Goal: Task Accomplishment & Management: Manage account settings

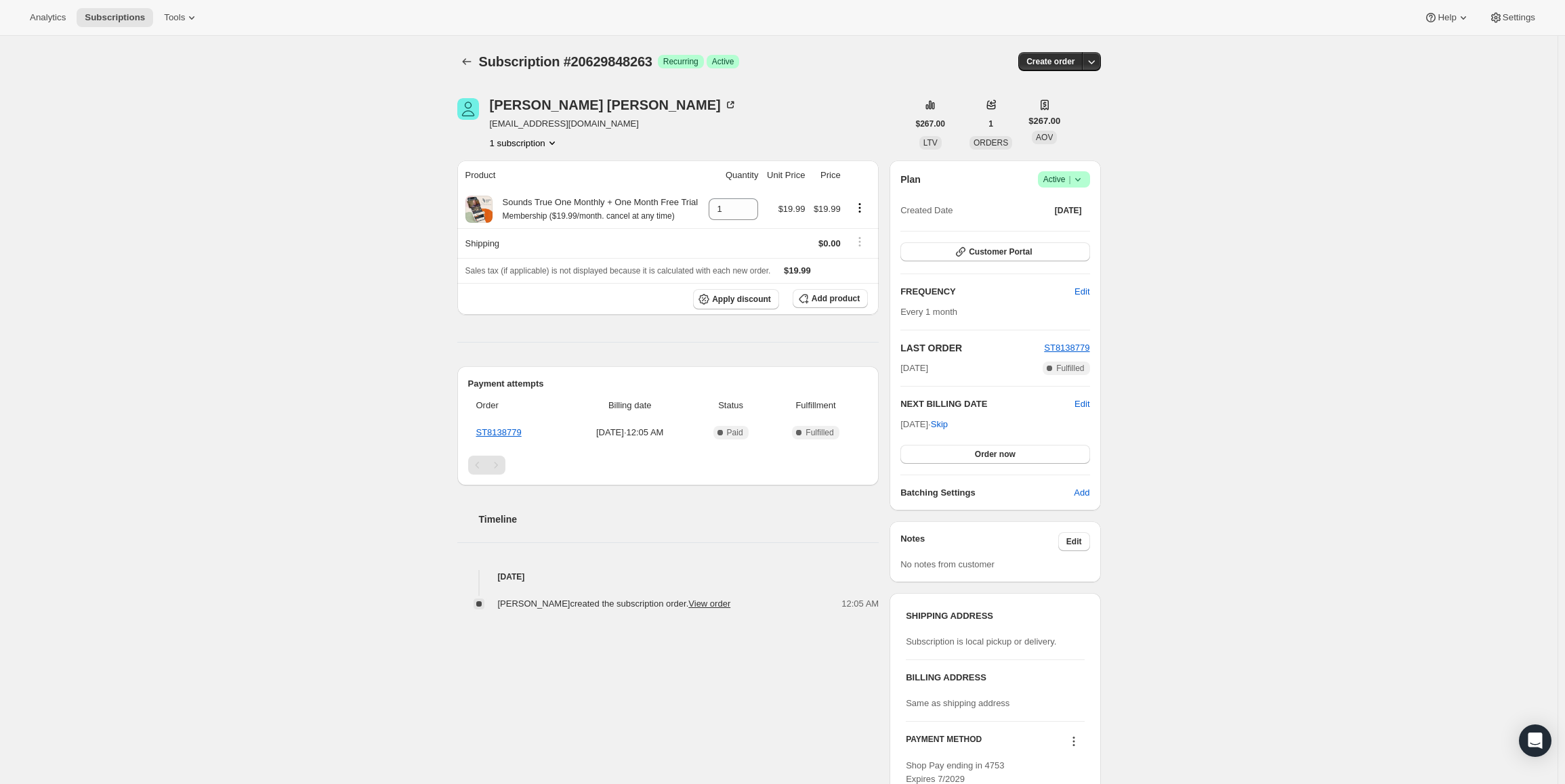
drag, startPoint x: 906, startPoint y: 424, endPoint x: 973, endPoint y: 397, distance: 72.2
click at [948, 422] on span "Nov 7, 2025 · Skip" at bounding box center [924, 424] width 47 height 10
copy span "Nov 7, 2025 ·"
click at [1080, 175] on icon at bounding box center [1078, 179] width 13 height 13
click at [1060, 203] on span "Pause subscription" at bounding box center [1067, 206] width 75 height 10
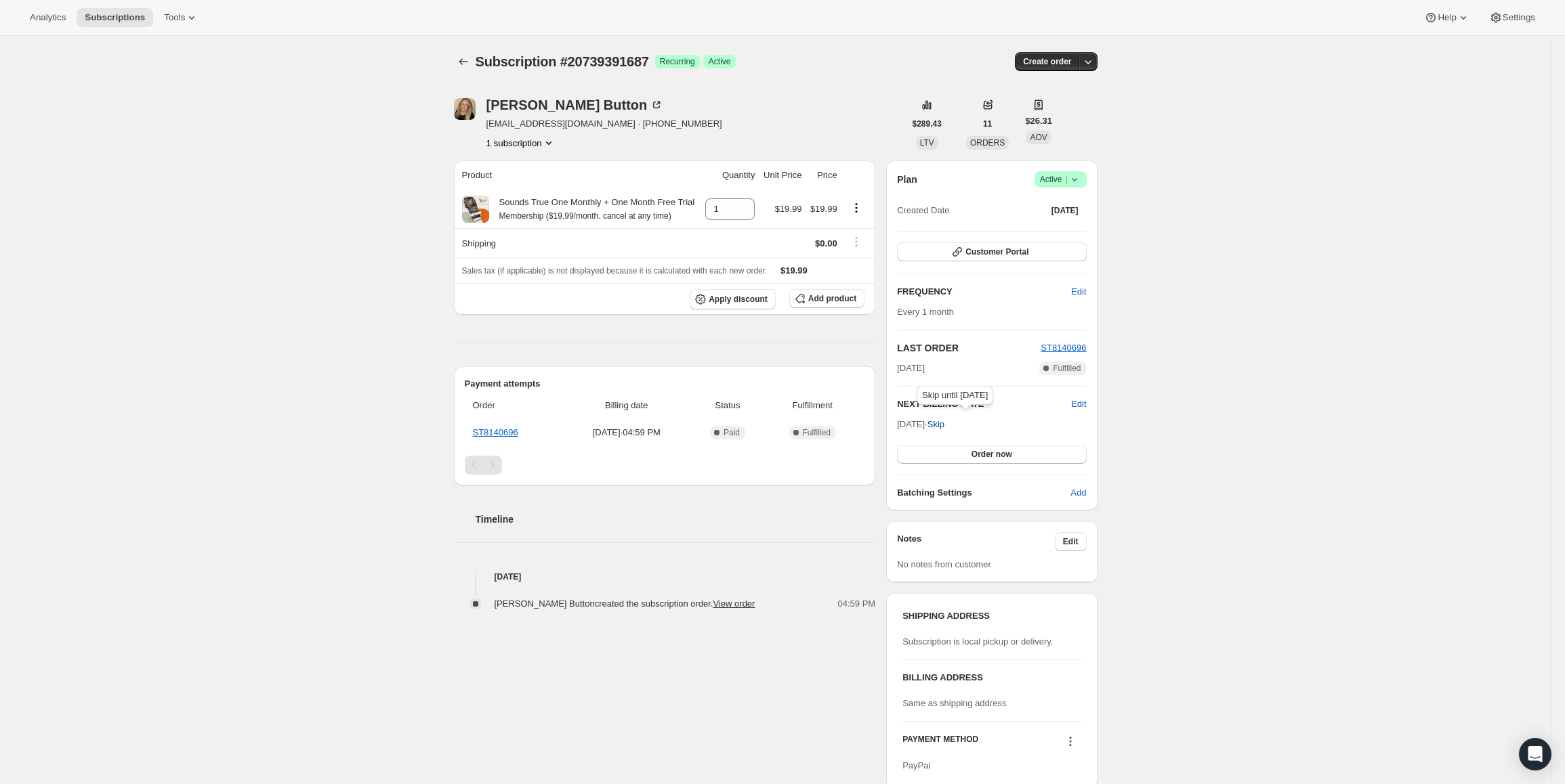
drag, startPoint x: 902, startPoint y: 424, endPoint x: 950, endPoint y: 428, distance: 48.2
click at [944, 428] on span "Nov 12, 2025 · Skip" at bounding box center [921, 424] width 47 height 10
copy span "Nov 12, 2025 ·"
click at [1057, 178] on span "Active |" at bounding box center [1060, 179] width 41 height 13
click at [1047, 204] on span "Pause subscription" at bounding box center [1064, 206] width 75 height 10
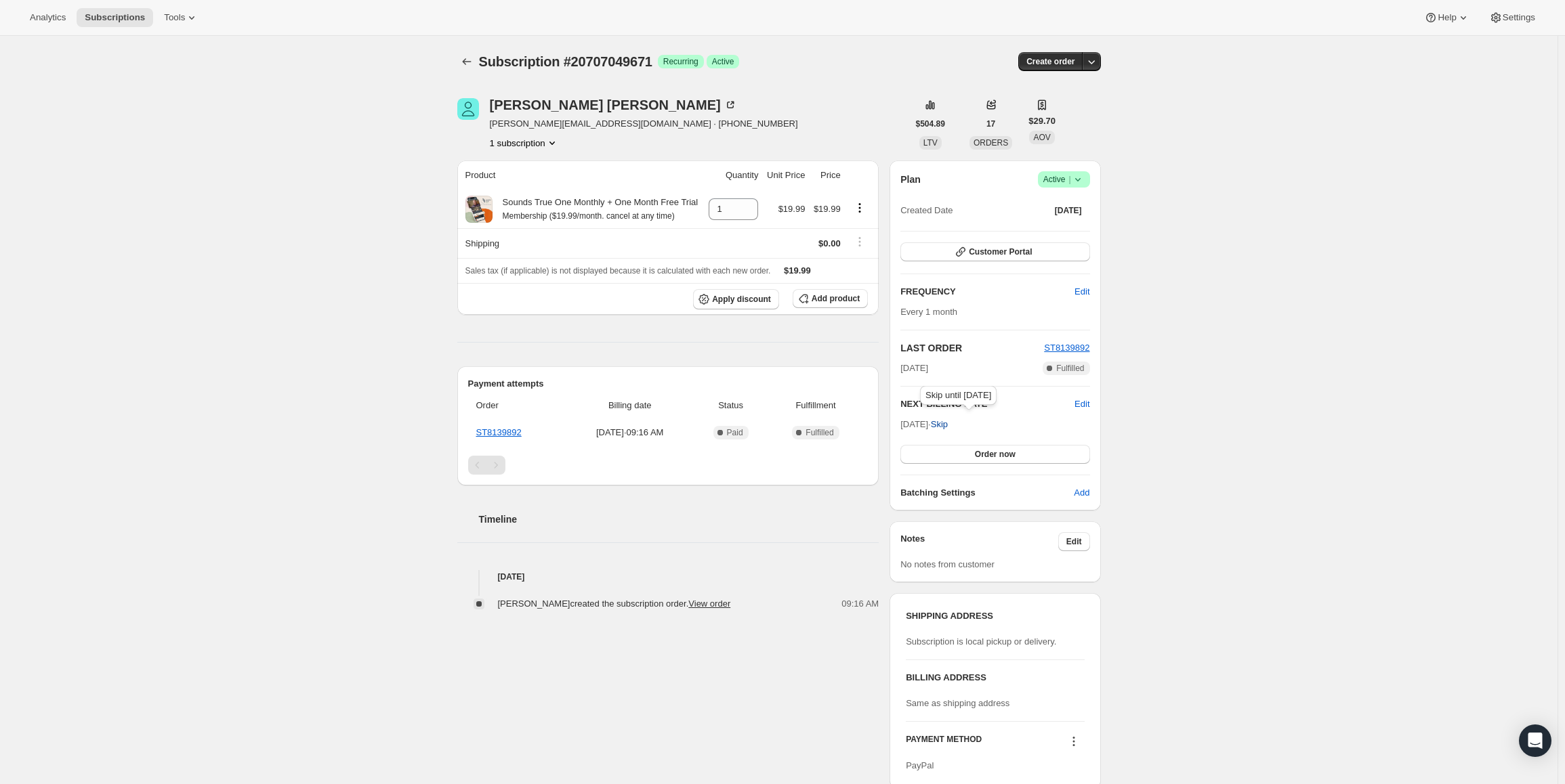
drag, startPoint x: 905, startPoint y: 422, endPoint x: 953, endPoint y: 420, distance: 48.0
click at [948, 420] on span "[DATE] · Skip" at bounding box center [924, 424] width 47 height 10
copy span "[DATE] ·"
click at [1062, 177] on span "Active |" at bounding box center [1064, 179] width 41 height 13
click at [1037, 216] on ul "Pause subscription Cancel subscription" at bounding box center [1068, 217] width 85 height 45
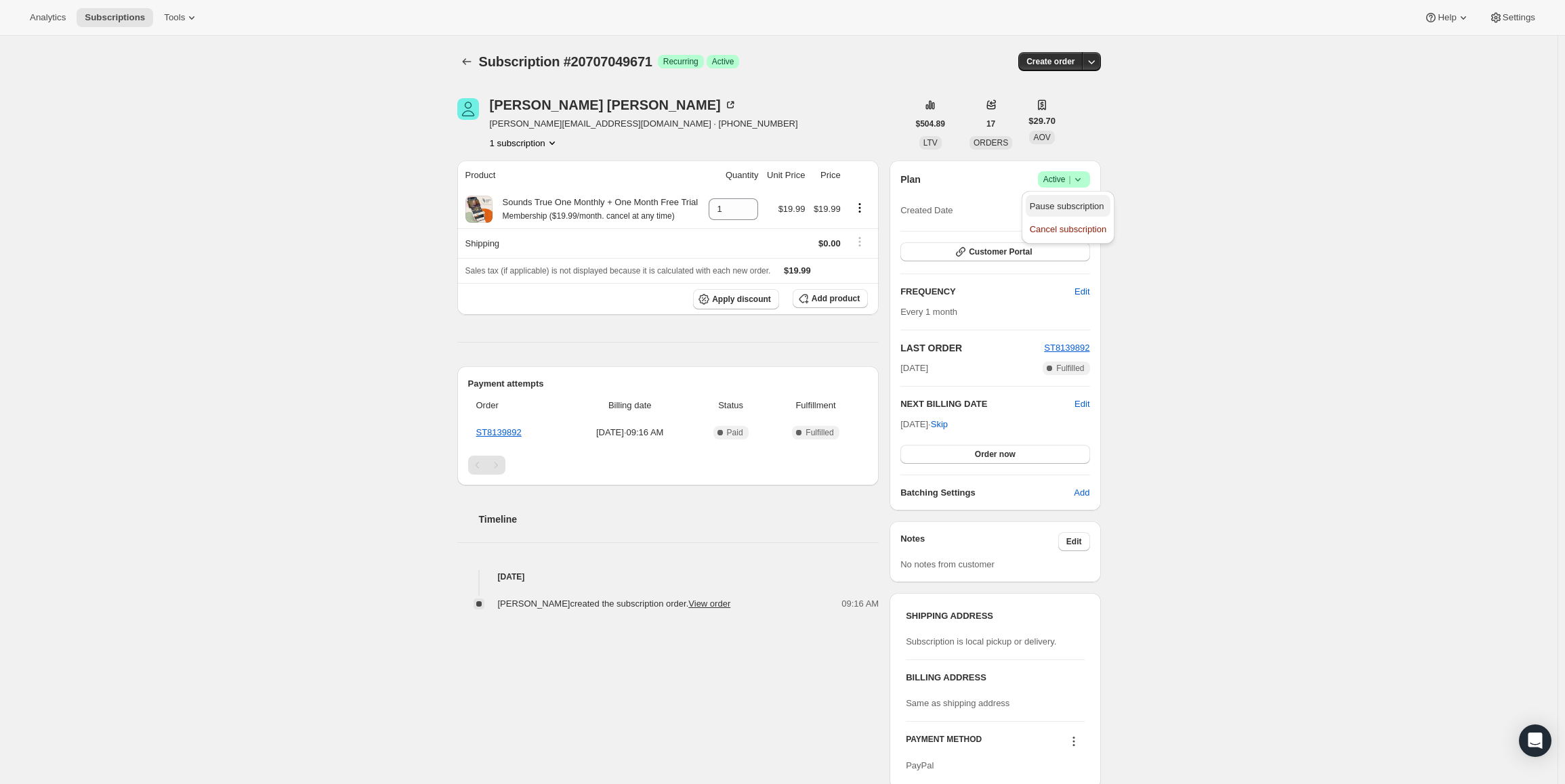
click at [1037, 209] on span "Pause subscription" at bounding box center [1067, 206] width 75 height 10
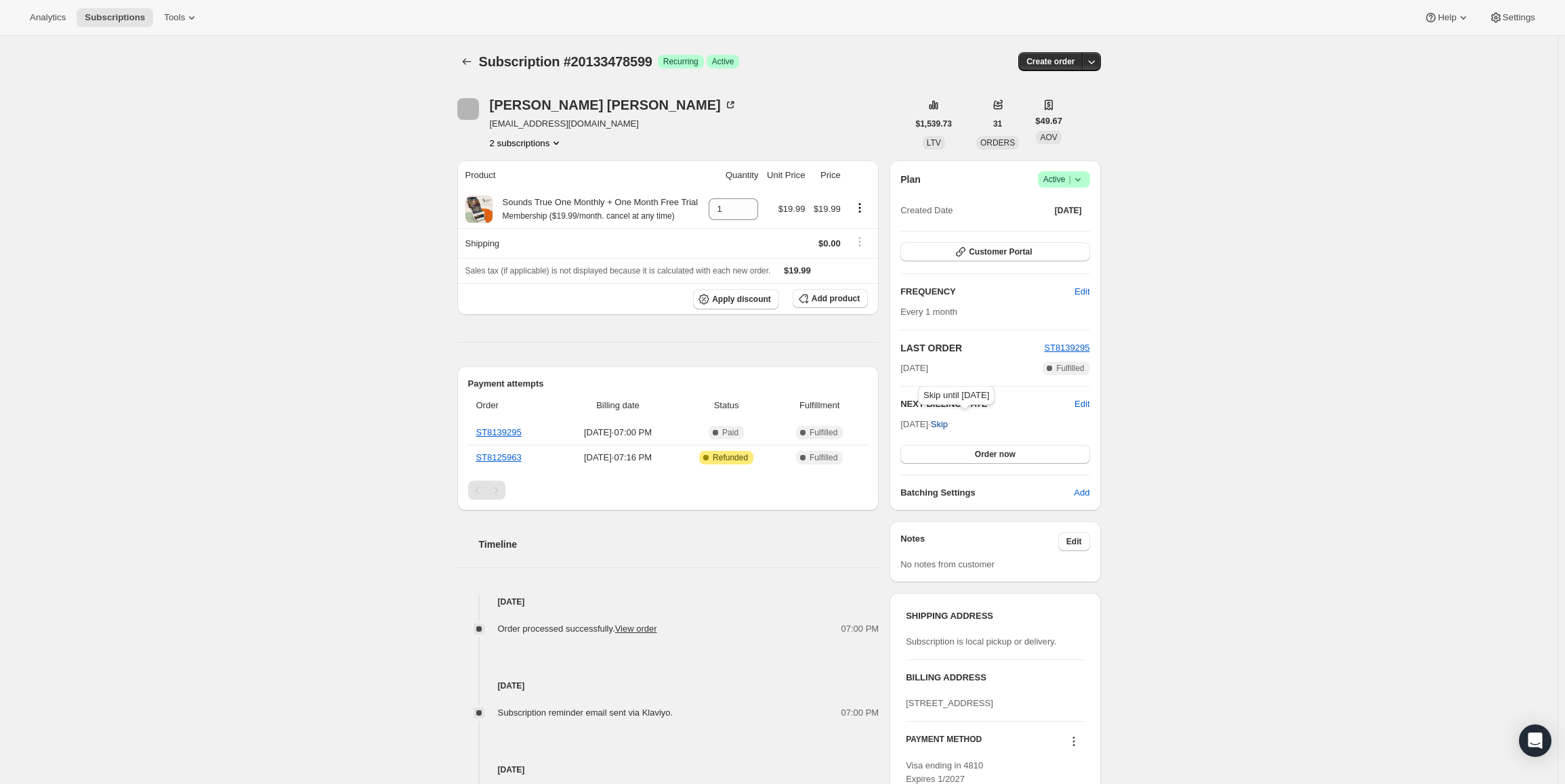
drag, startPoint x: 903, startPoint y: 424, endPoint x: 948, endPoint y: 425, distance: 45.0
click at [948, 425] on div "Plan Success Active | Created Date Sep 8, 2025 Customer Portal FREQUENCY Edit E…" at bounding box center [995, 336] width 211 height 350
copy span "Nov 8, 2025 ·"
click at [1088, 185] on span "Success Active |" at bounding box center [1064, 179] width 52 height 16
click at [1074, 206] on span "Pause subscription" at bounding box center [1067, 206] width 75 height 10
